Goal: Transaction & Acquisition: Purchase product/service

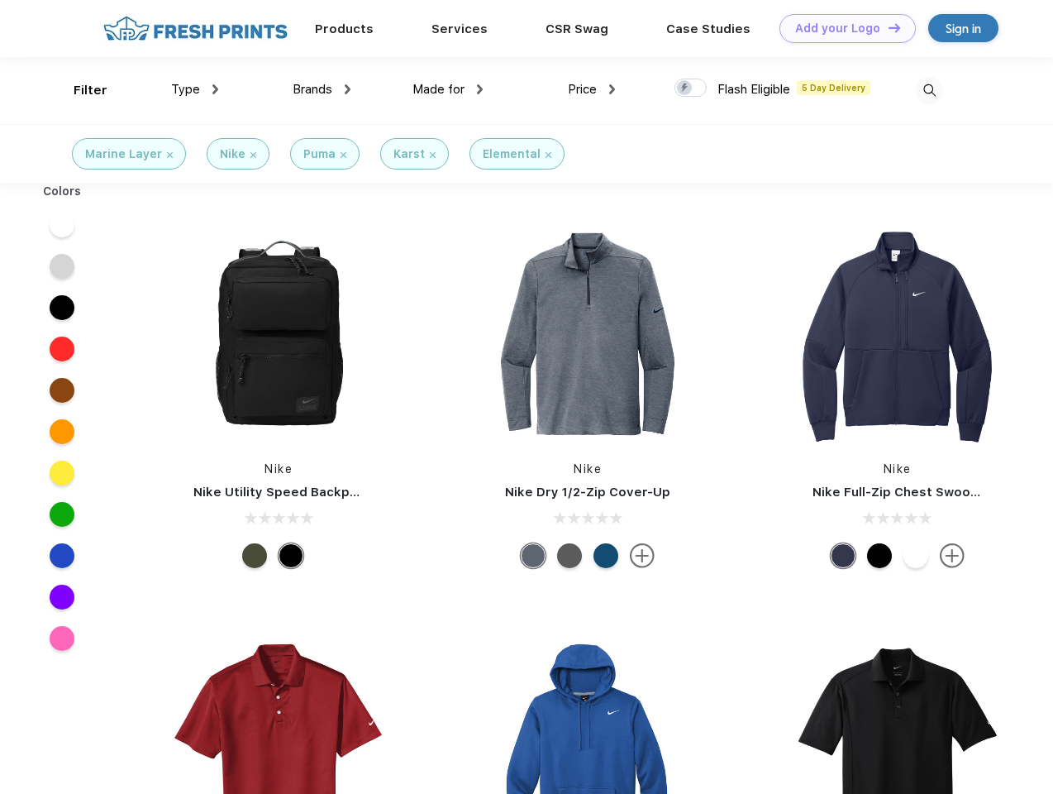
click at [842, 28] on link "Add your Logo Design Tool" at bounding box center [848, 28] width 136 height 29
click at [0, 0] on div "Design Tool" at bounding box center [0, 0] width 0 height 0
click at [887, 27] on link "Add your Logo Design Tool" at bounding box center [848, 28] width 136 height 29
click at [79, 90] on div "Filter" at bounding box center [91, 90] width 34 height 19
click at [195, 89] on span "Type" at bounding box center [185, 89] width 29 height 15
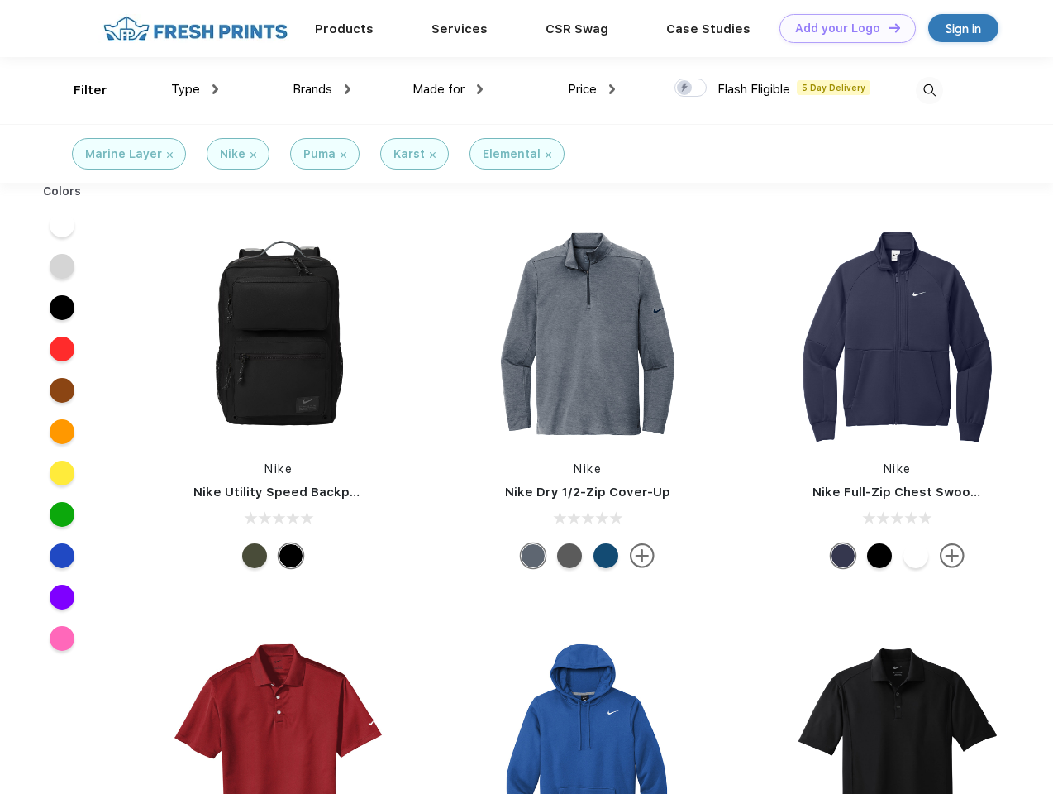
click at [322, 89] on span "Brands" at bounding box center [313, 89] width 40 height 15
click at [448, 89] on span "Made for" at bounding box center [439, 89] width 52 height 15
click at [592, 89] on span "Price" at bounding box center [582, 89] width 29 height 15
click at [691, 88] on div at bounding box center [691, 88] width 32 height 18
click at [685, 88] on input "checkbox" at bounding box center [680, 83] width 11 height 11
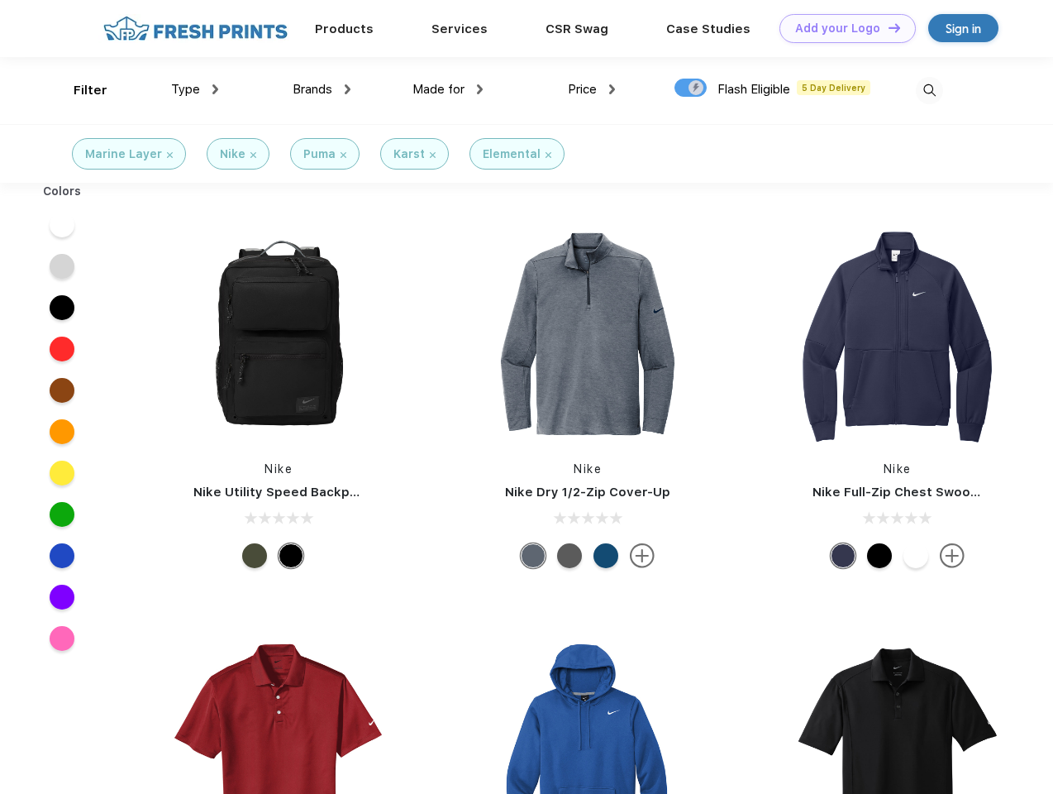
click at [929, 90] on img at bounding box center [929, 90] width 27 height 27
